Goal: Task Accomplishment & Management: Manage account settings

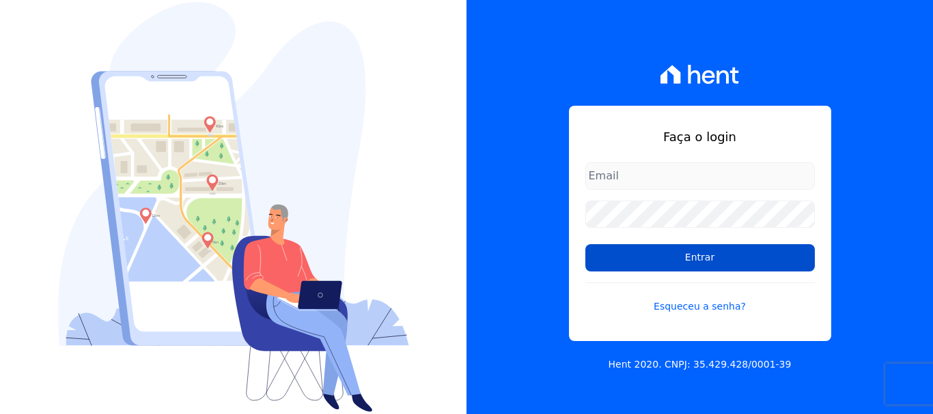
type input "[EMAIL_ADDRESS][DOMAIN_NAME]"
click at [684, 263] on input "Entrar" at bounding box center [699, 257] width 229 height 27
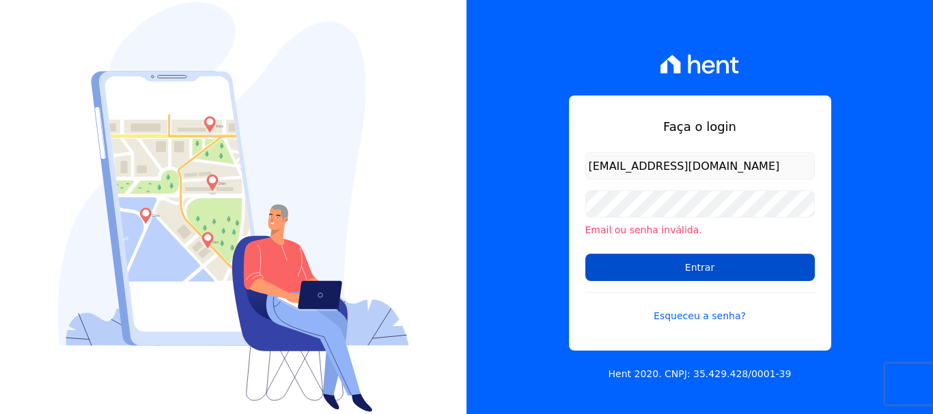
click at [708, 270] on input "Entrar" at bounding box center [699, 267] width 229 height 27
